Goal: Download file/media

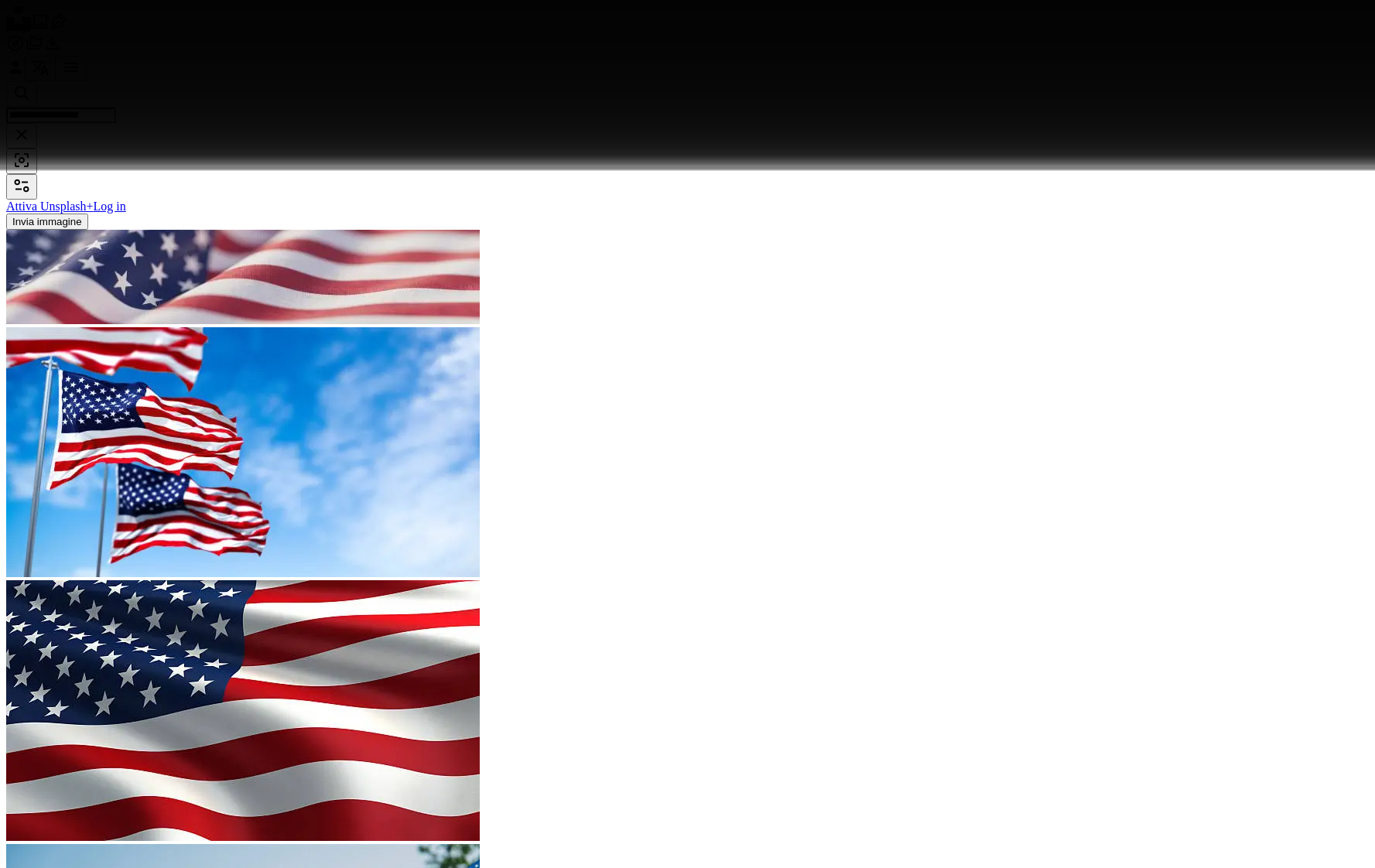
scroll to position [54826, 0]
